Goal: Task Accomplishment & Management: Manage account settings

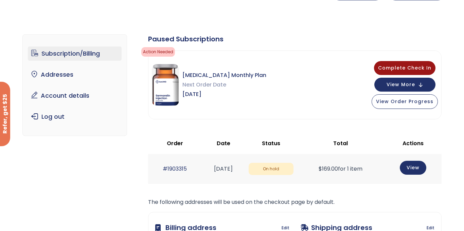
scroll to position [29, 0]
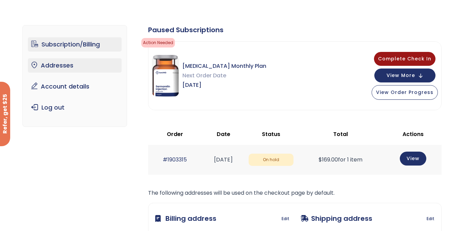
click at [60, 67] on link "Addresses" at bounding box center [75, 65] width 94 height 14
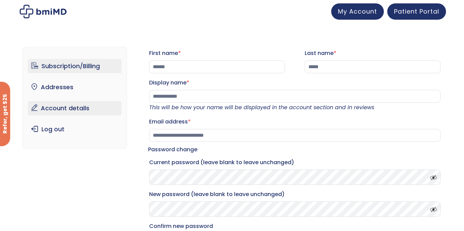
click at [72, 70] on link "Subscription/Billing" at bounding box center [75, 66] width 94 height 14
